Goal: Information Seeking & Learning: Check status

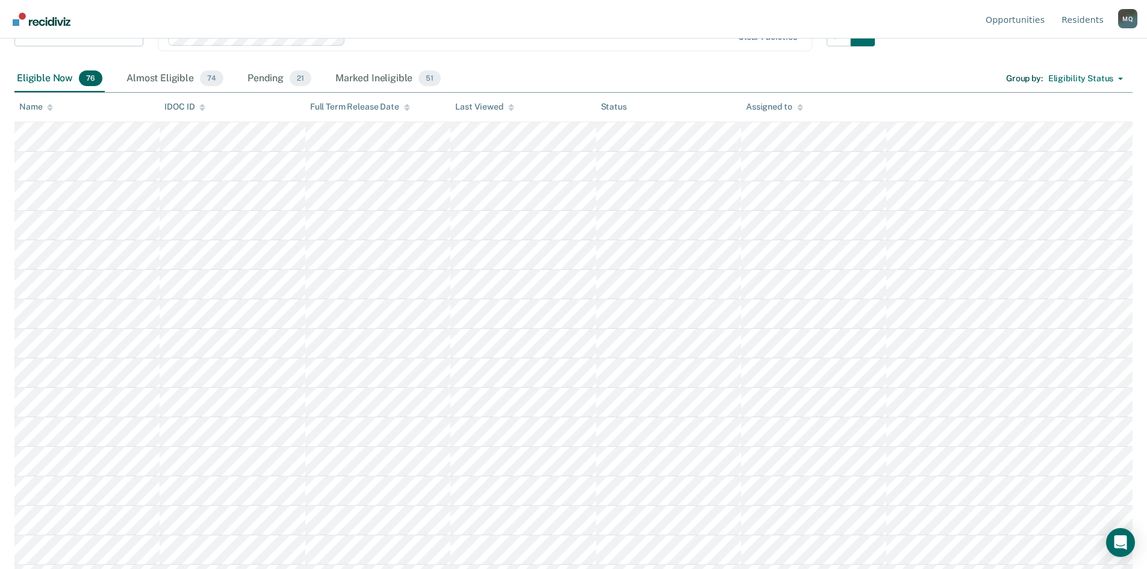
scroll to position [60, 0]
